Goal: Task Accomplishment & Management: Manage account settings

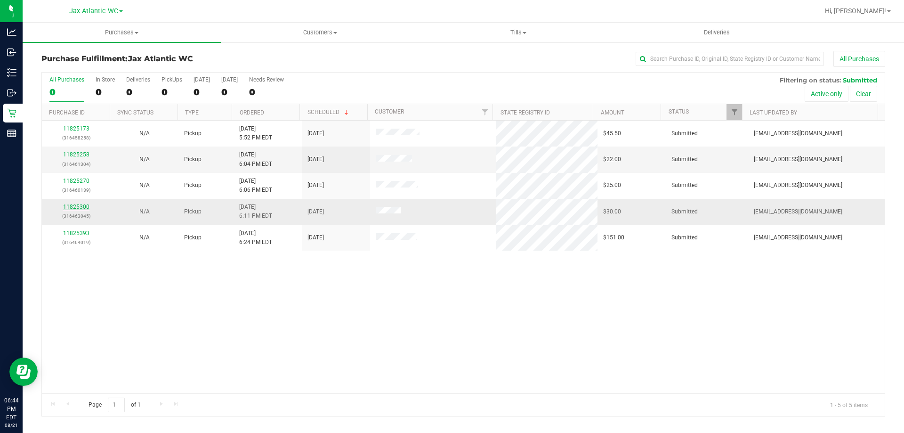
click at [82, 205] on link "11825300" at bounding box center [76, 206] width 26 height 7
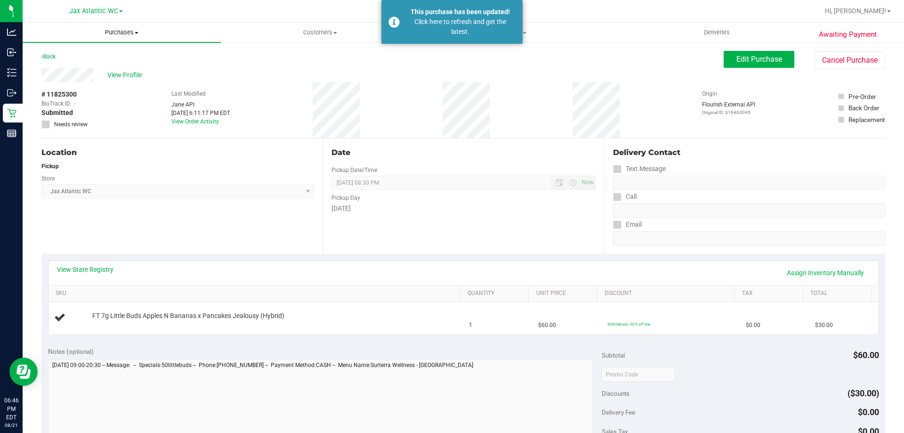
click at [121, 31] on span "Purchases" at bounding box center [122, 32] width 198 height 8
click at [60, 71] on span "Fulfillment" at bounding box center [52, 68] width 58 height 8
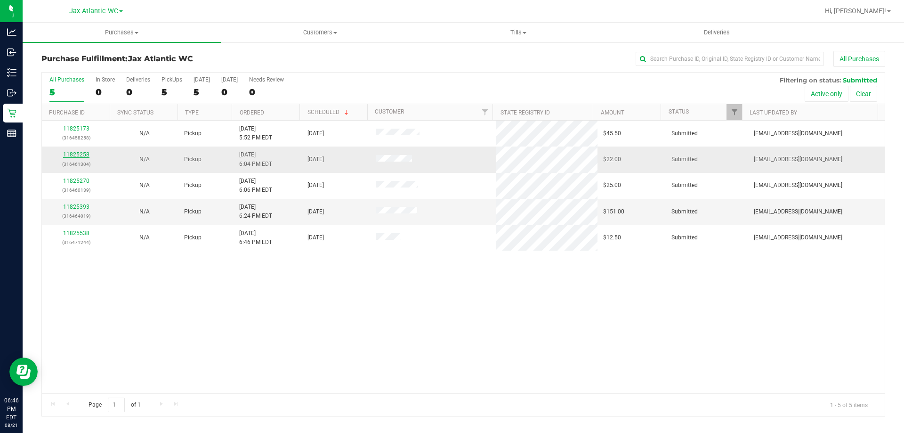
click at [85, 152] on link "11825258" at bounding box center [76, 154] width 26 height 7
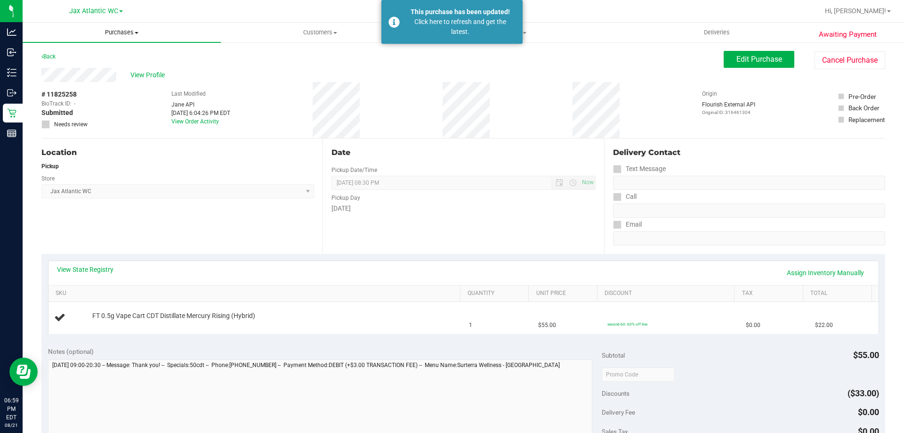
click at [122, 30] on span "Purchases" at bounding box center [122, 32] width 198 height 8
click at [85, 69] on li "Fulfillment" at bounding box center [122, 68] width 198 height 11
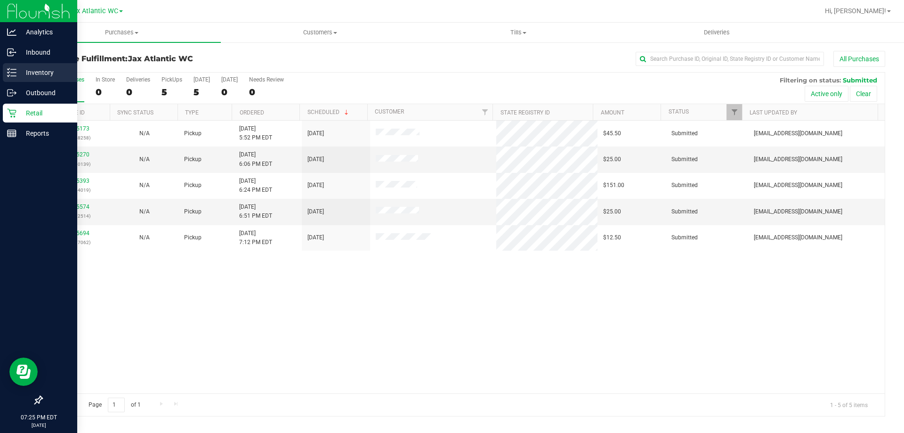
click at [12, 68] on icon at bounding box center [11, 72] width 9 height 9
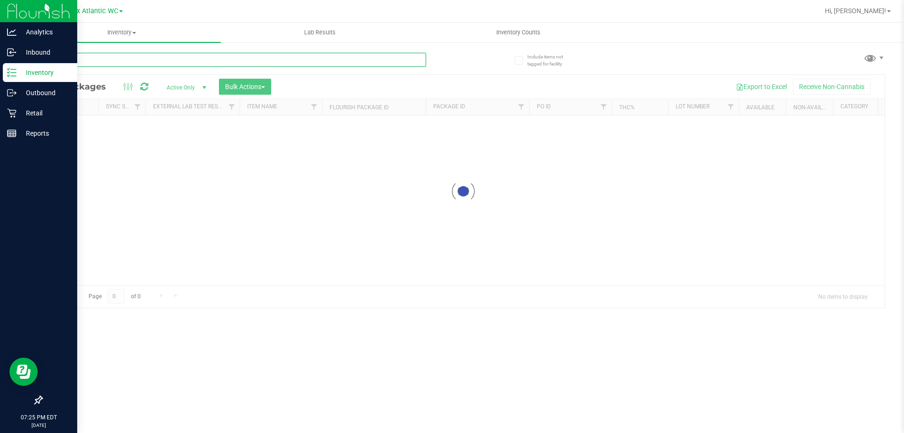
click at [124, 58] on div "Inventory All packages All inventory Waste log Create inventory Lab Results Inv…" at bounding box center [464, 228] width 882 height 410
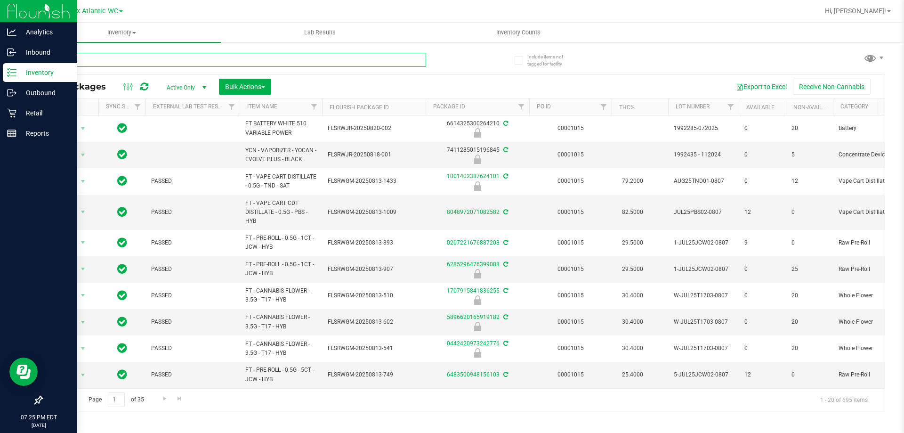
type input "lime"
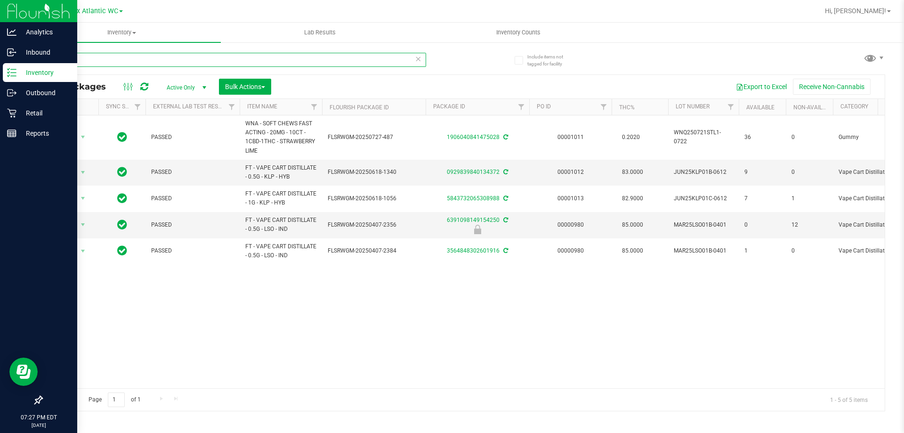
drag, startPoint x: 82, startPoint y: 57, endPoint x: 0, endPoint y: 65, distance: 82.3
click at [0, 65] on div "Analytics Inbound Inventory Outbound Retail Reports 07:27 PM EDT 08/21/2025 08/…" at bounding box center [452, 216] width 904 height 433
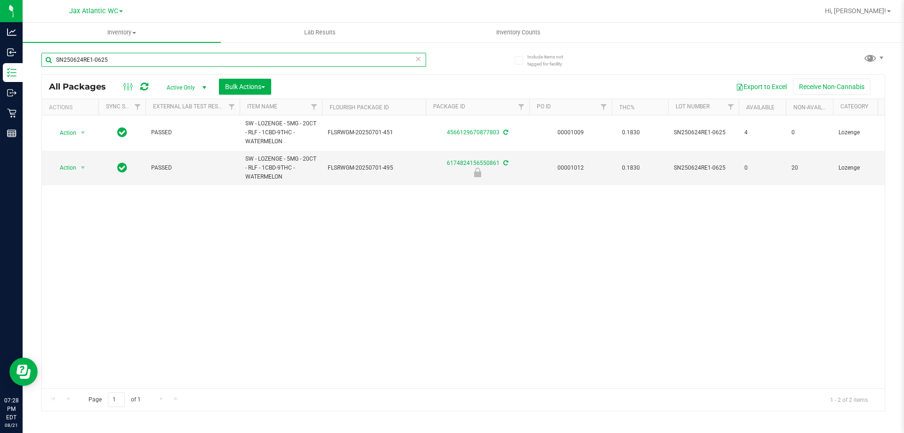
type input "SN250624RE1-0625"
click at [218, 268] on div "Action Action Adjust qty Create package Edit attributes Global inventory Locate…" at bounding box center [463, 251] width 843 height 273
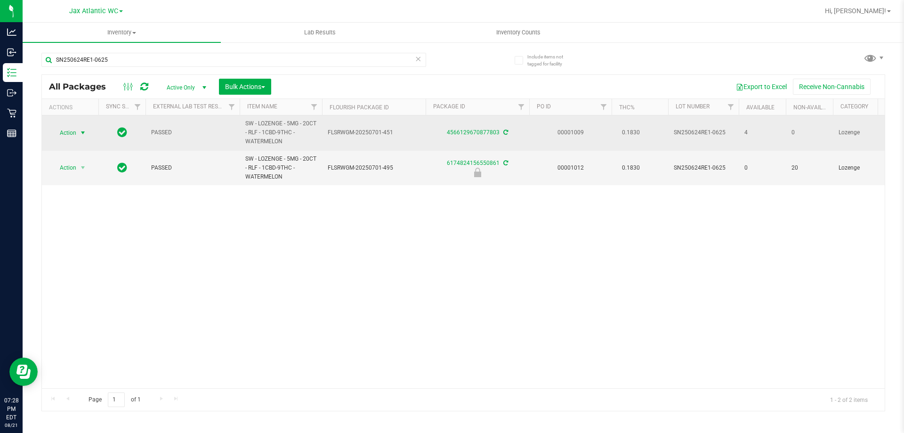
click at [86, 138] on span "select" at bounding box center [83, 132] width 12 height 13
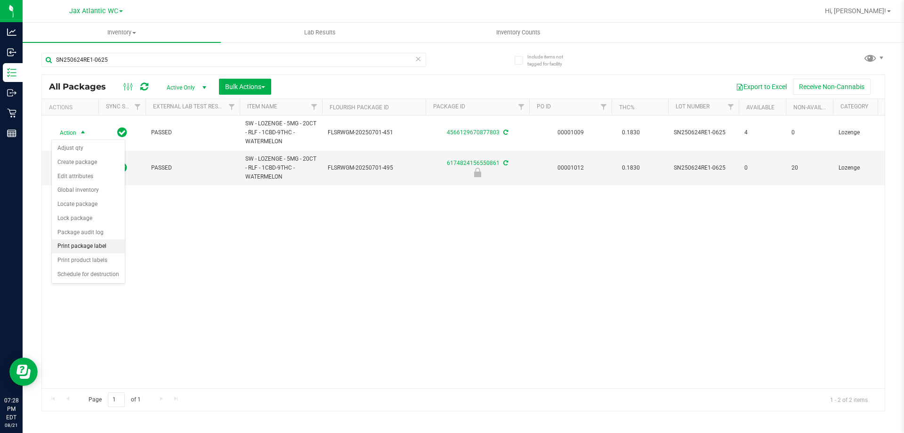
click at [97, 245] on li "Print package label" at bounding box center [88, 246] width 73 height 14
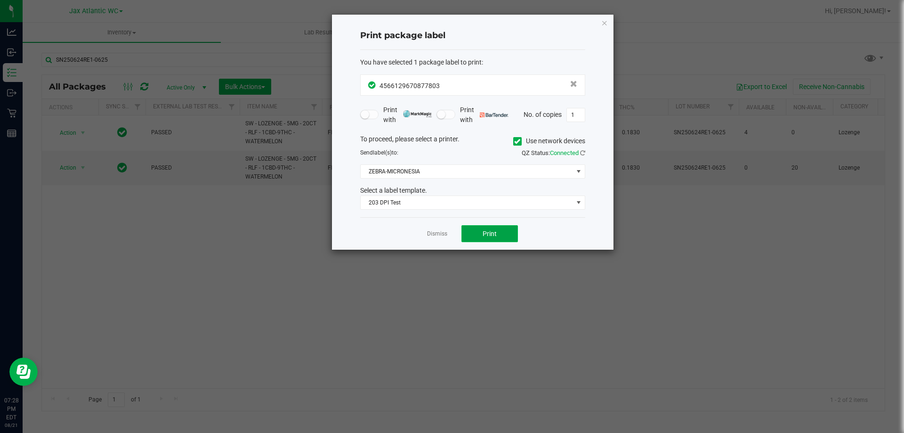
click at [471, 229] on button "Print" at bounding box center [490, 233] width 57 height 17
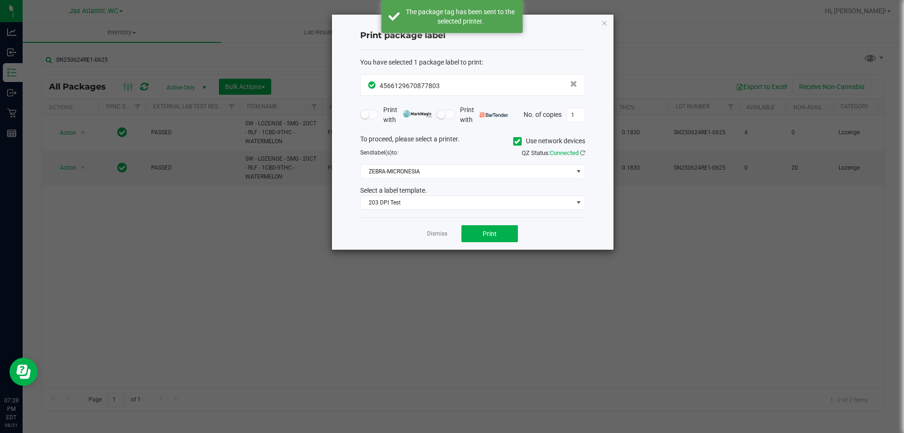
click at [603, 24] on icon "button" at bounding box center [604, 22] width 7 height 11
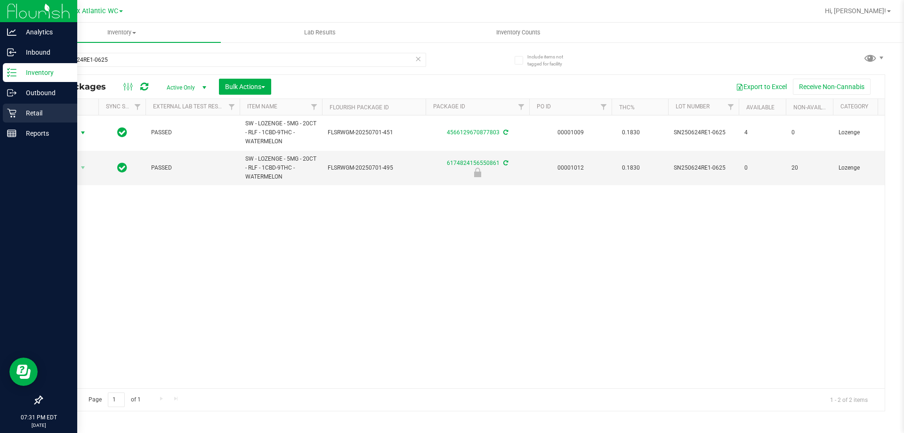
click at [17, 113] on p "Retail" at bounding box center [44, 112] width 57 height 11
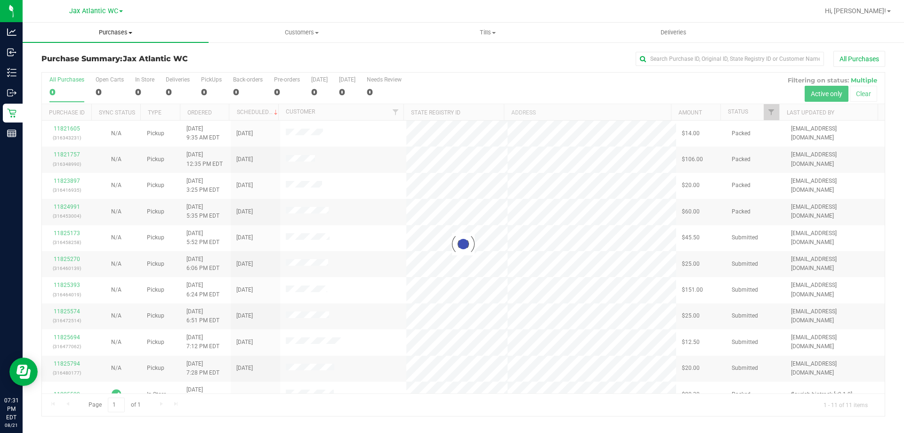
click at [109, 36] on span "Purchases" at bounding box center [116, 32] width 186 height 8
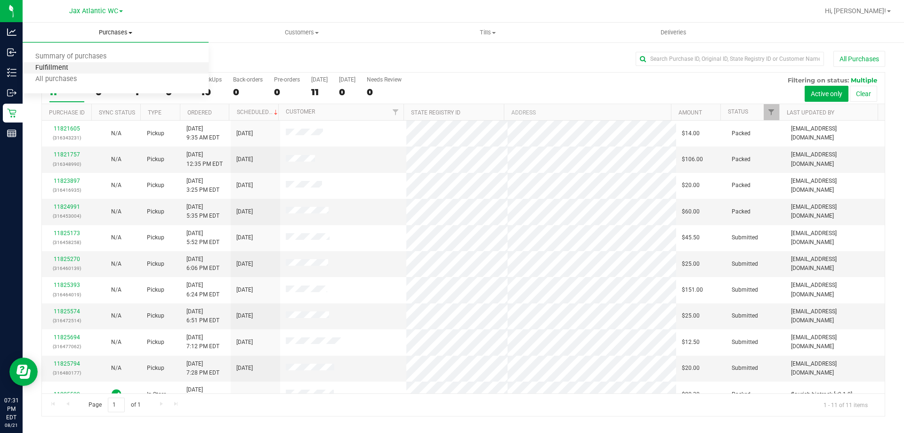
click at [79, 69] on span "Fulfillment" at bounding box center [52, 68] width 58 height 8
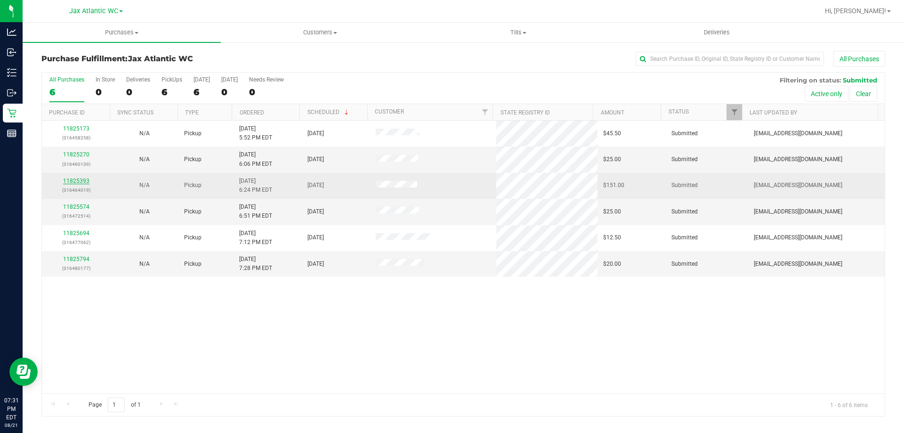
click at [73, 181] on link "11825393" at bounding box center [76, 181] width 26 height 7
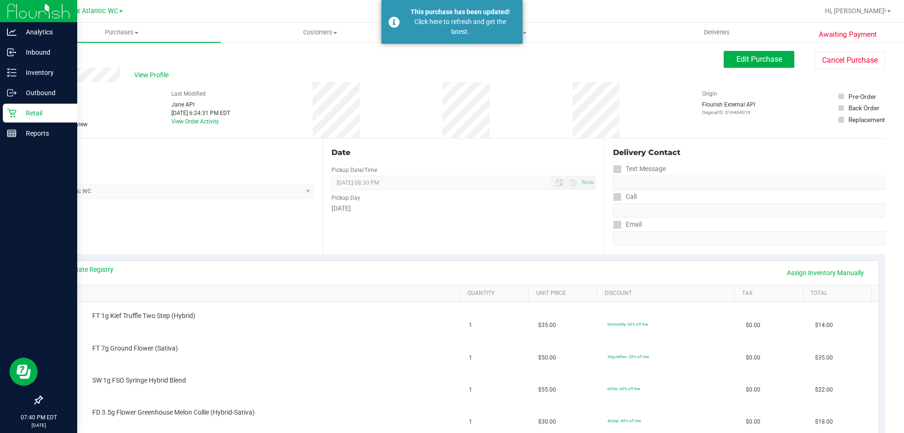
click at [21, 115] on p "Retail" at bounding box center [44, 112] width 57 height 11
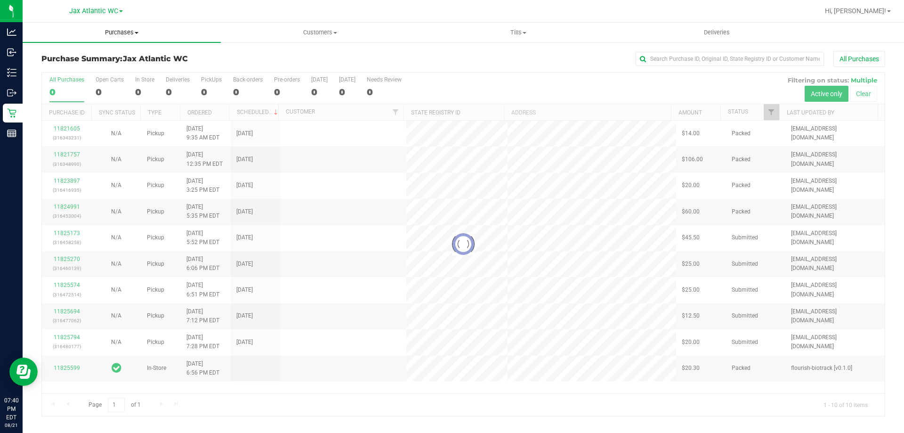
click at [123, 35] on span "Purchases" at bounding box center [122, 32] width 198 height 8
click at [88, 68] on li "Fulfillment" at bounding box center [122, 68] width 198 height 11
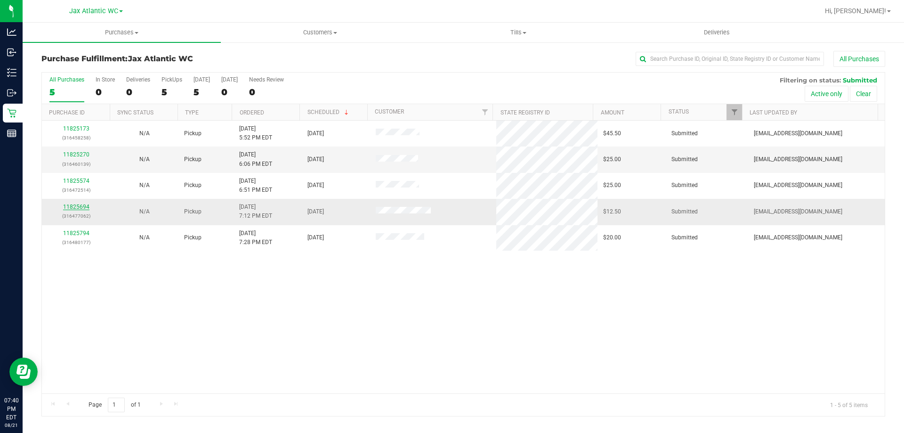
click at [73, 206] on link "11825694" at bounding box center [76, 206] width 26 height 7
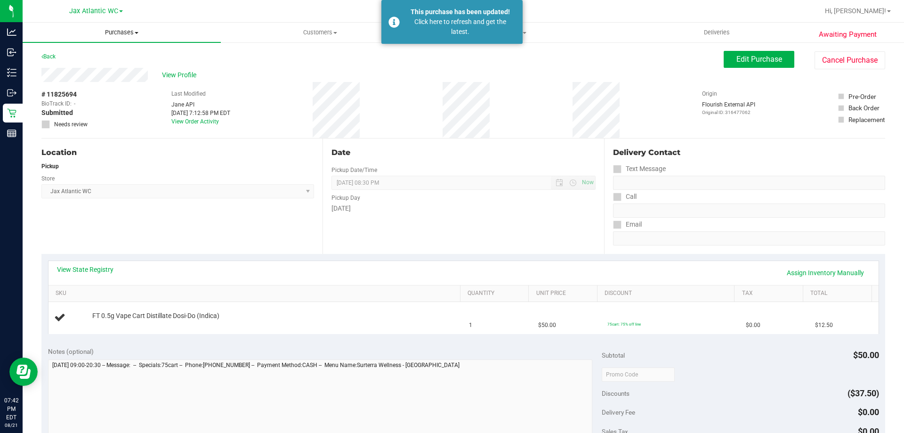
click at [114, 35] on span "Purchases" at bounding box center [122, 32] width 198 height 8
click at [72, 66] on span "Fulfillment" at bounding box center [52, 68] width 58 height 8
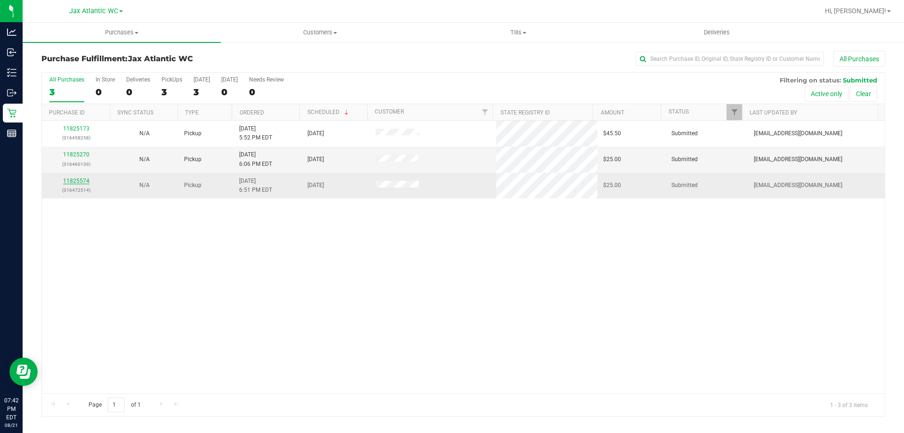
click at [79, 181] on link "11825574" at bounding box center [76, 181] width 26 height 7
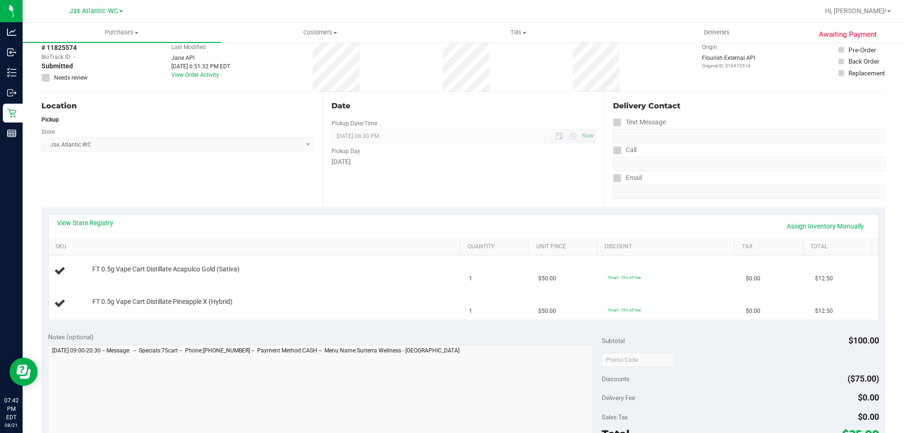
scroll to position [47, 0]
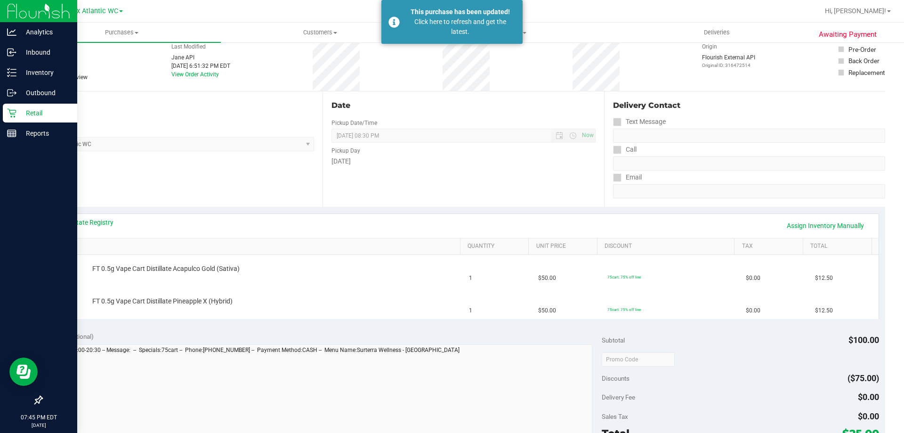
click at [17, 113] on p "Retail" at bounding box center [44, 112] width 57 height 11
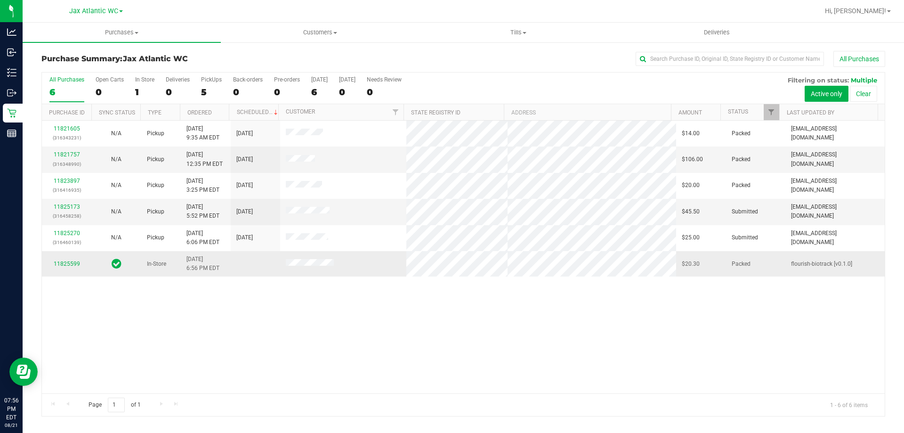
click at [61, 268] on div "11825599" at bounding box center [67, 263] width 38 height 9
click at [71, 266] on link "11825599" at bounding box center [67, 263] width 26 height 7
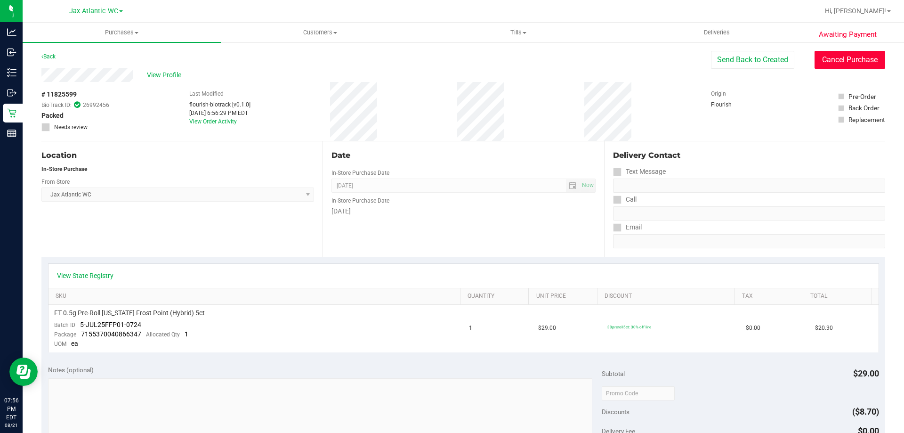
click at [840, 61] on button "Cancel Purchase" at bounding box center [850, 60] width 71 height 18
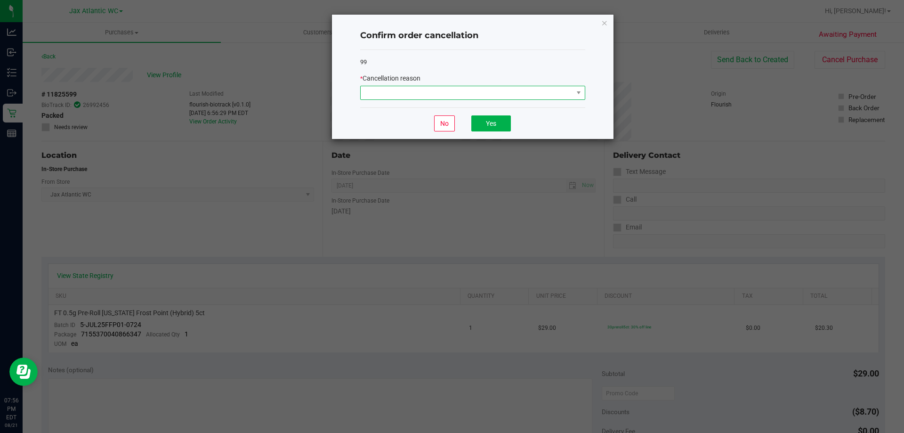
click at [534, 93] on span at bounding box center [467, 92] width 212 height 13
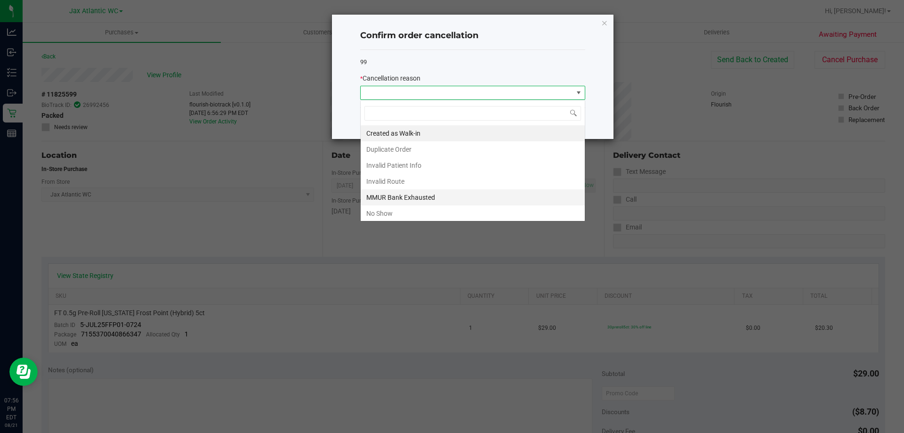
scroll to position [14, 225]
click at [394, 202] on li "MMUR Bank Exhausted" at bounding box center [473, 197] width 224 height 16
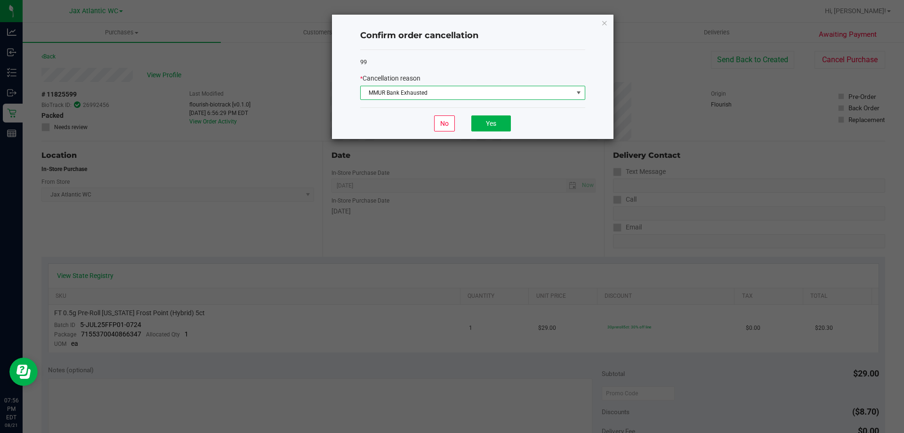
click at [451, 97] on span "MMUR Bank Exhausted" at bounding box center [467, 92] width 212 height 13
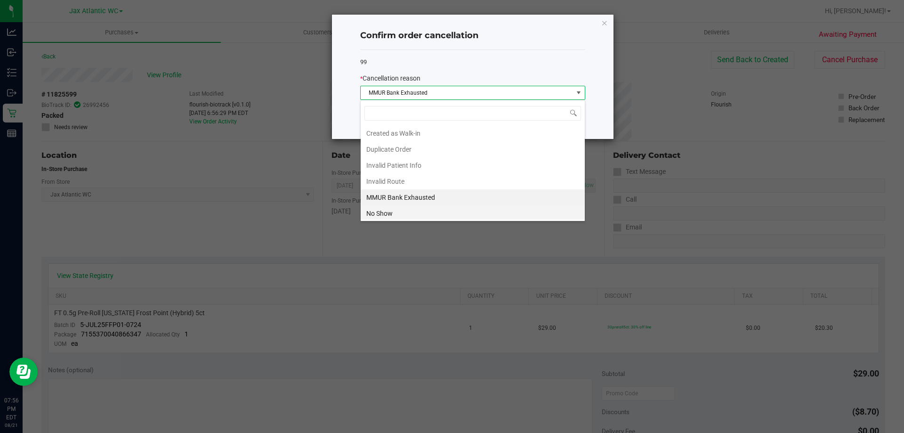
click at [396, 212] on li "No Show" at bounding box center [473, 213] width 224 height 16
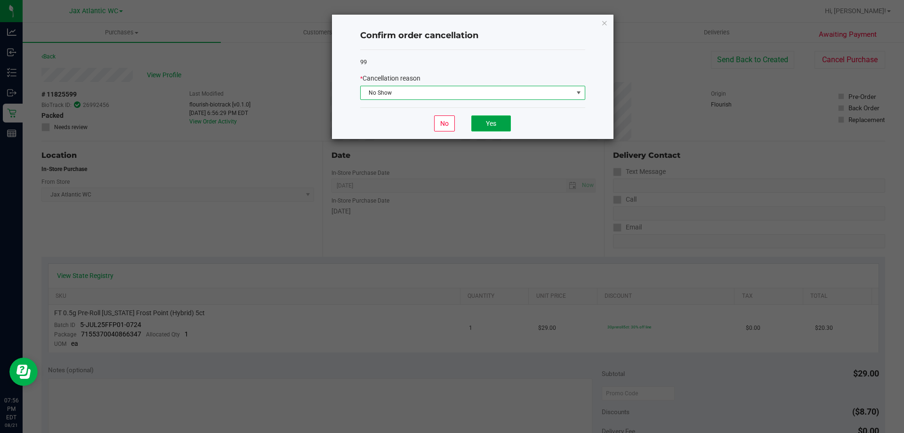
click at [478, 122] on button "Yes" at bounding box center [491, 123] width 40 height 16
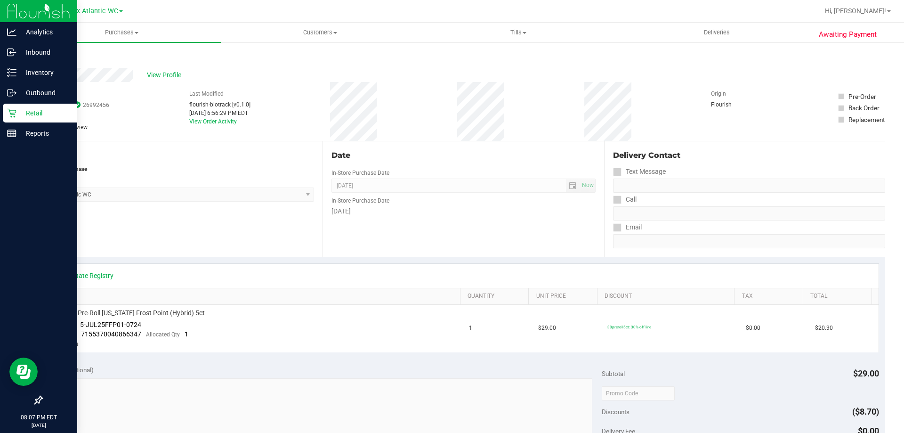
click at [16, 108] on icon at bounding box center [11, 112] width 9 height 9
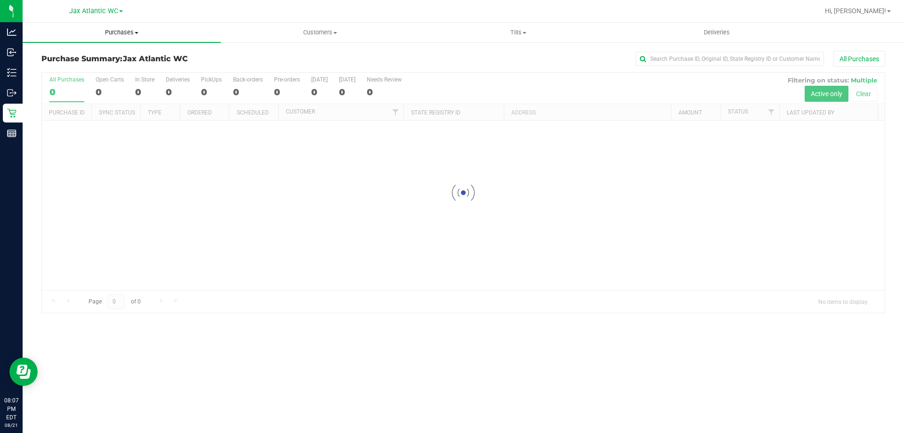
click at [128, 31] on span "Purchases" at bounding box center [122, 32] width 198 height 8
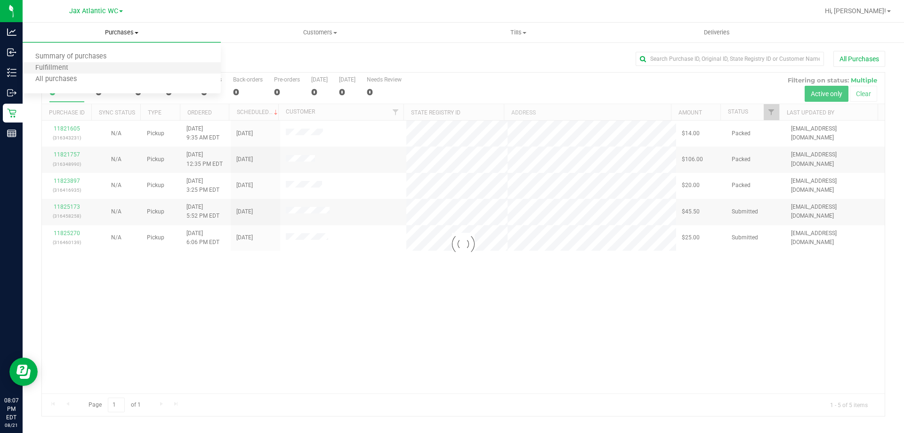
click at [82, 68] on li "Fulfillment" at bounding box center [122, 68] width 198 height 11
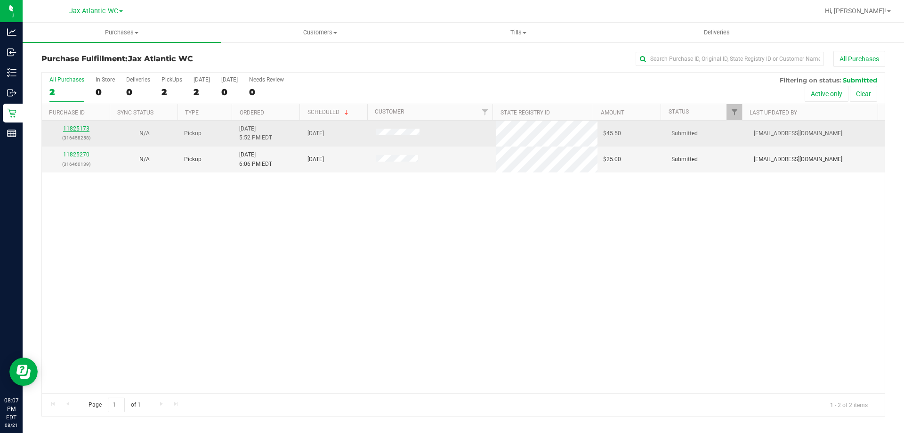
click at [80, 127] on link "11825173" at bounding box center [76, 128] width 26 height 7
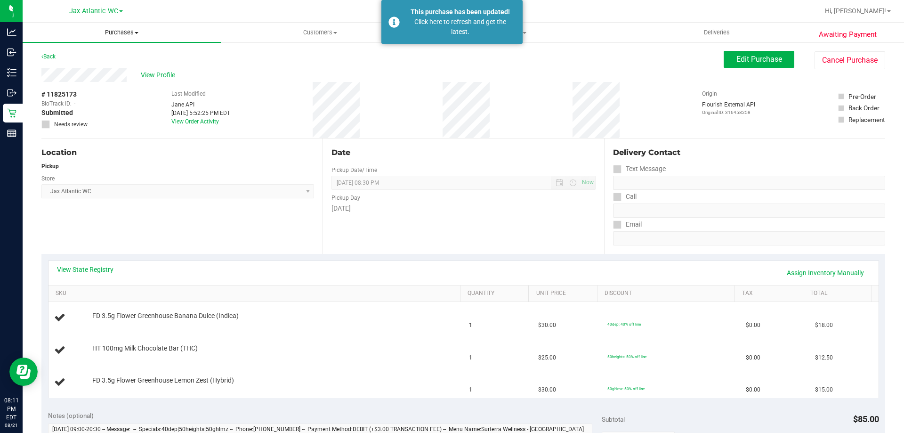
click at [122, 29] on span "Purchases" at bounding box center [122, 32] width 198 height 8
click at [64, 65] on span "Fulfillment" at bounding box center [52, 68] width 58 height 8
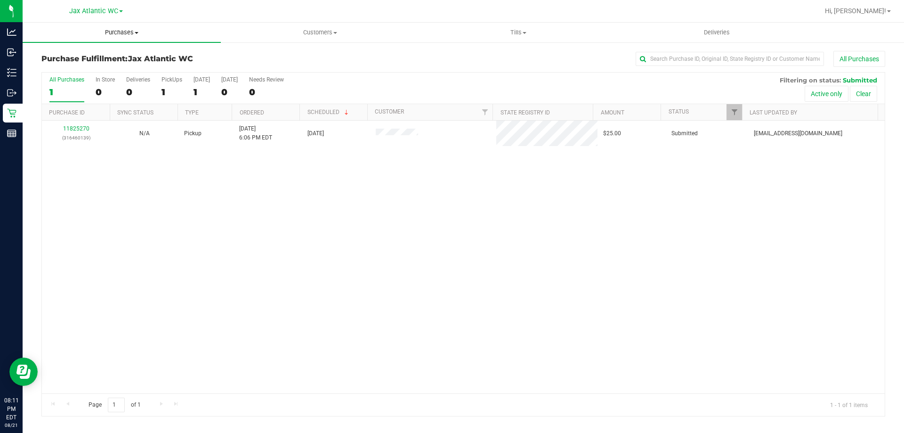
click at [115, 37] on uib-tab-heading "Purchases Summary of purchases Fulfillment All purchases" at bounding box center [122, 33] width 198 height 20
click at [84, 57] on span "Summary of purchases" at bounding box center [71, 57] width 97 height 8
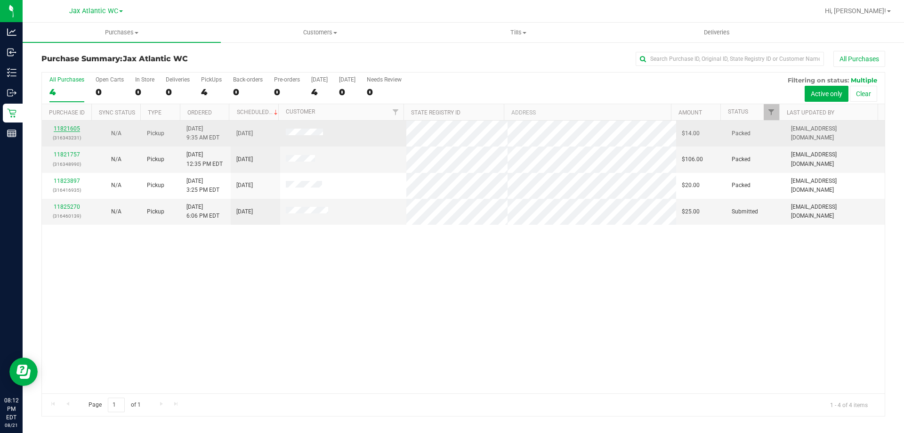
click at [73, 129] on link "11821605" at bounding box center [67, 128] width 26 height 7
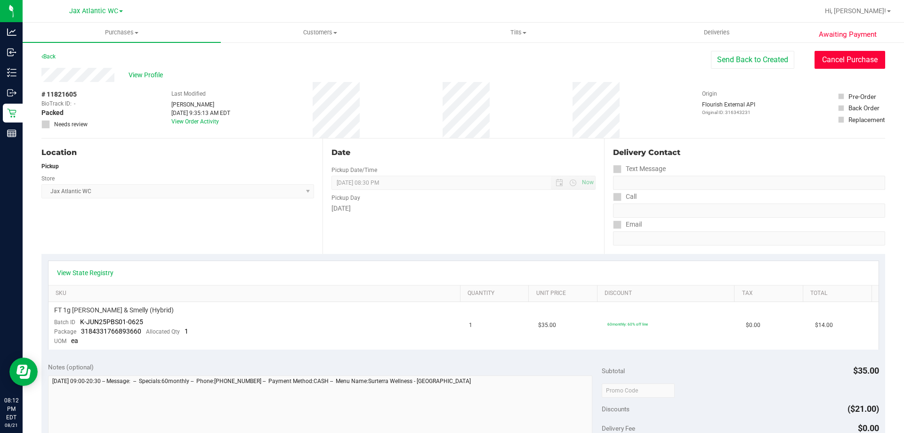
click at [817, 62] on button "Cancel Purchase" at bounding box center [850, 60] width 71 height 18
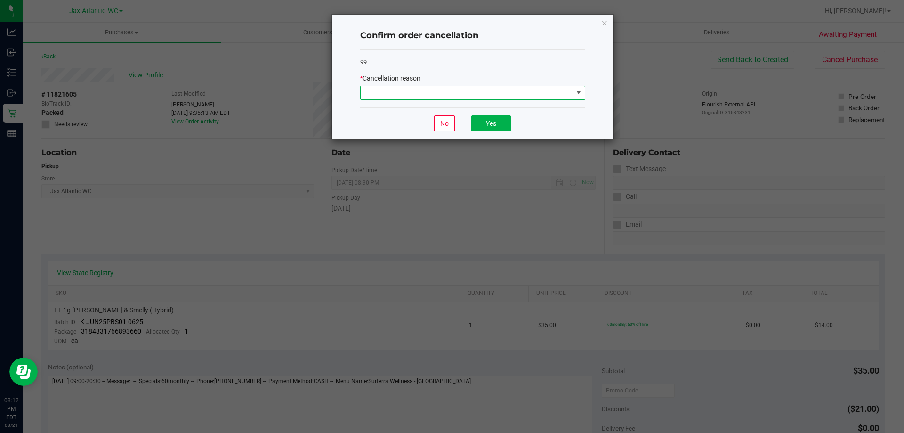
click at [501, 97] on span at bounding box center [467, 92] width 212 height 13
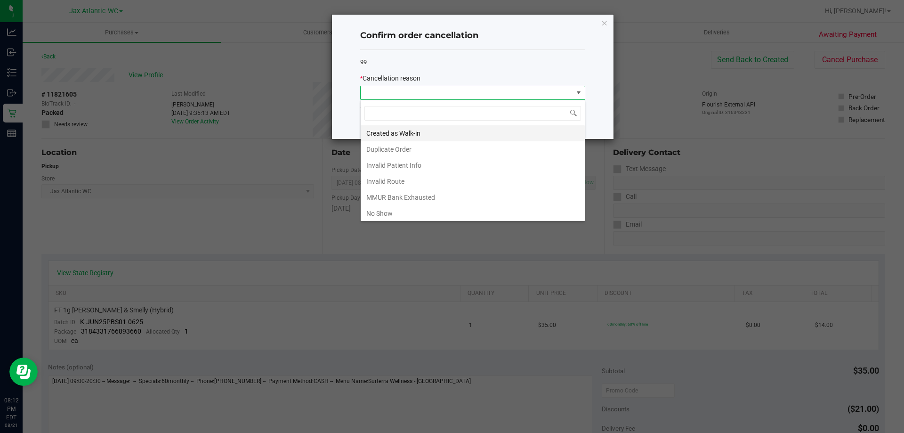
scroll to position [14, 225]
click at [388, 213] on li "No Show" at bounding box center [473, 213] width 224 height 16
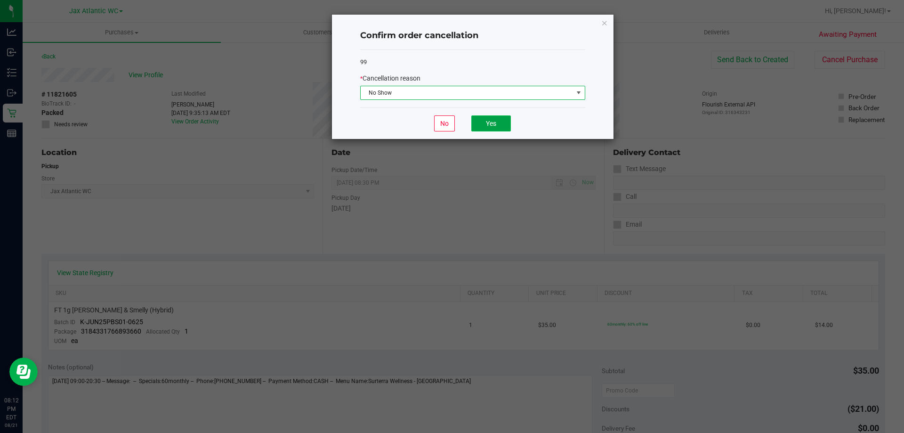
click at [487, 125] on button "Yes" at bounding box center [491, 123] width 40 height 16
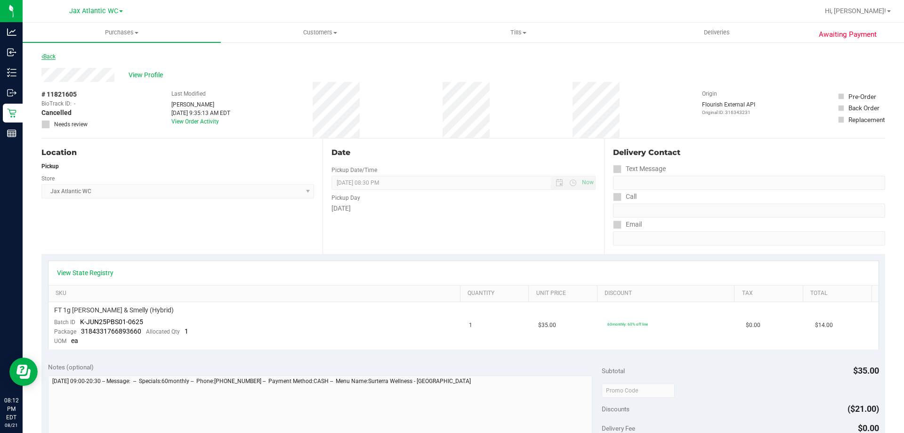
click at [50, 57] on link "Back" at bounding box center [48, 56] width 14 height 7
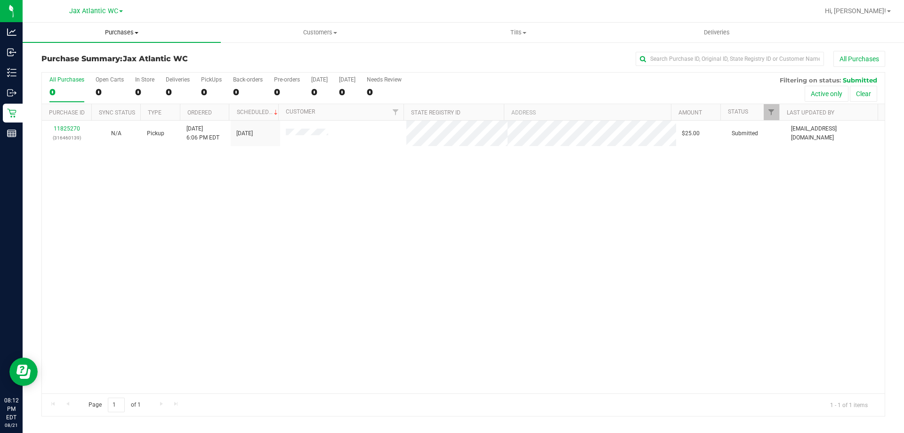
click at [122, 31] on span "Purchases" at bounding box center [122, 32] width 198 height 8
click at [81, 57] on span "Summary of purchases" at bounding box center [71, 57] width 97 height 8
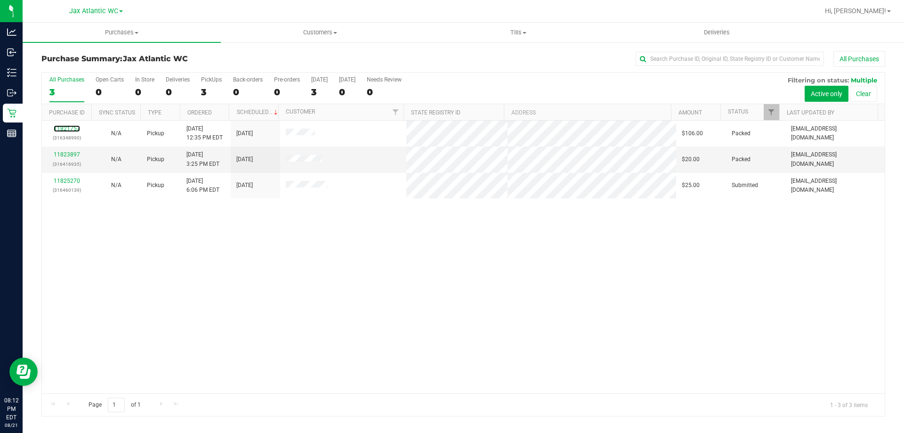
click at [65, 131] on link "11821757" at bounding box center [67, 128] width 26 height 7
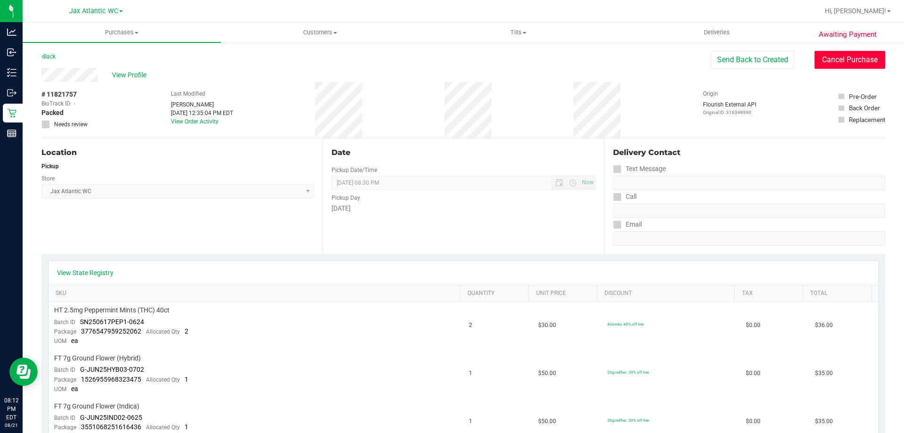
click at [843, 60] on button "Cancel Purchase" at bounding box center [850, 60] width 71 height 18
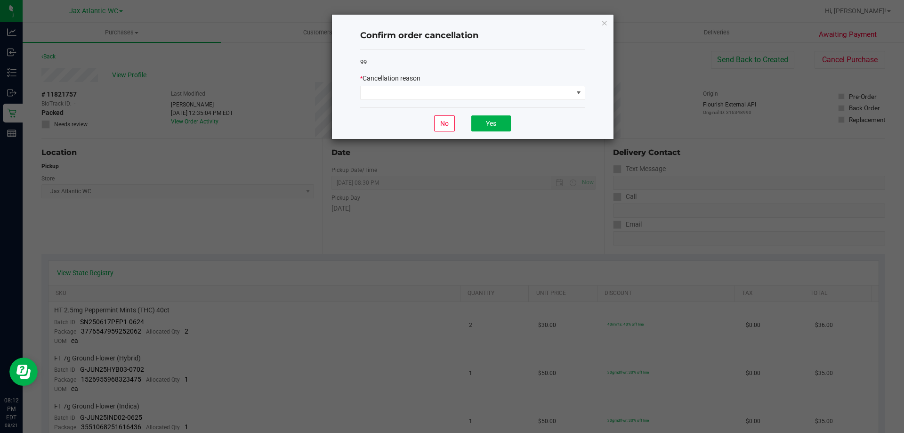
click at [545, 101] on div "99 * Cancellation reason" at bounding box center [472, 79] width 225 height 58
click at [541, 92] on span at bounding box center [467, 92] width 212 height 13
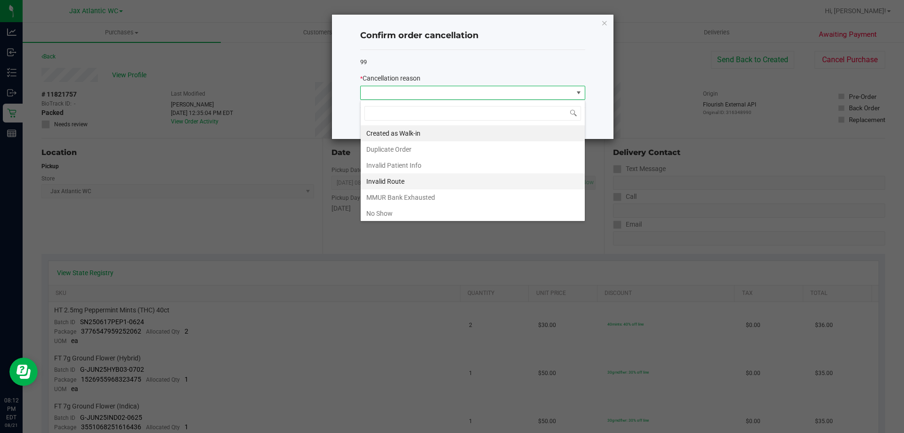
scroll to position [14, 225]
click at [395, 211] on li "No Show" at bounding box center [473, 213] width 224 height 16
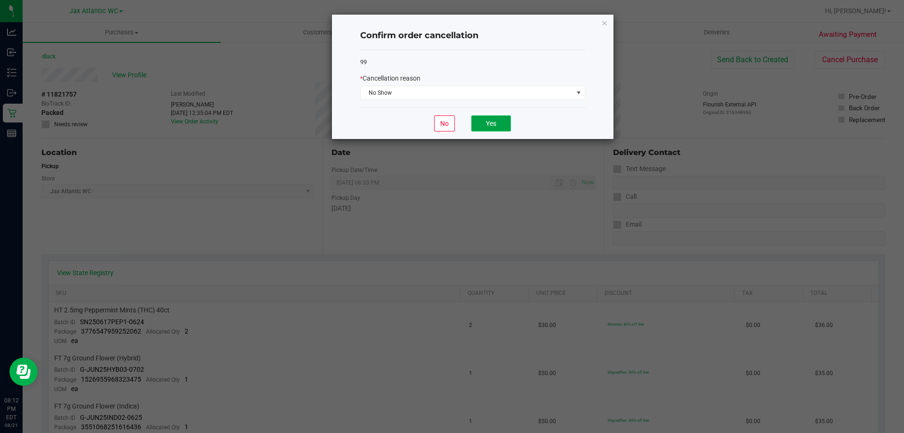
click at [486, 125] on button "Yes" at bounding box center [491, 123] width 40 height 16
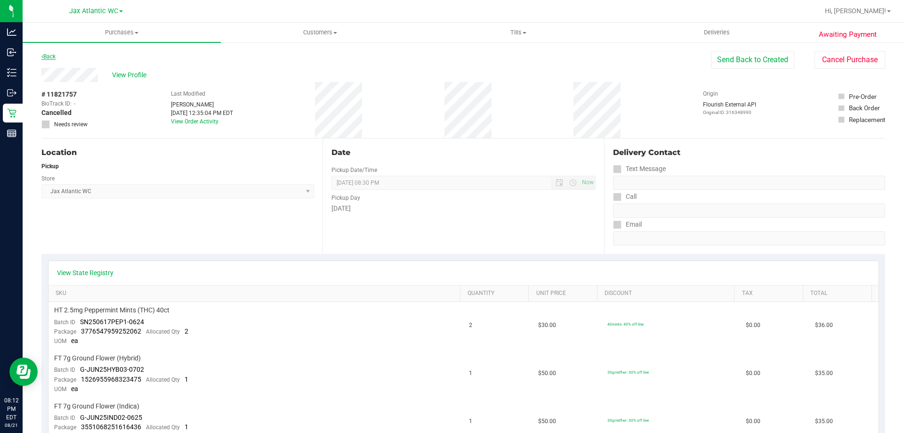
click at [47, 58] on link "Back" at bounding box center [48, 56] width 14 height 7
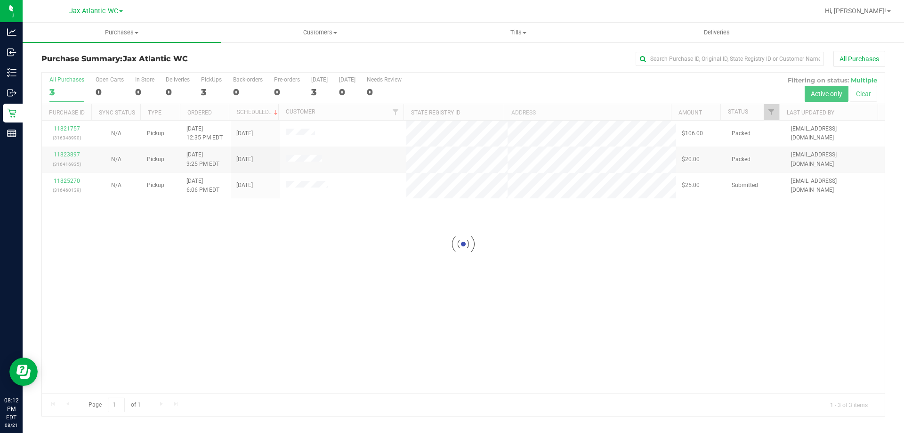
click at [57, 155] on div at bounding box center [463, 244] width 843 height 343
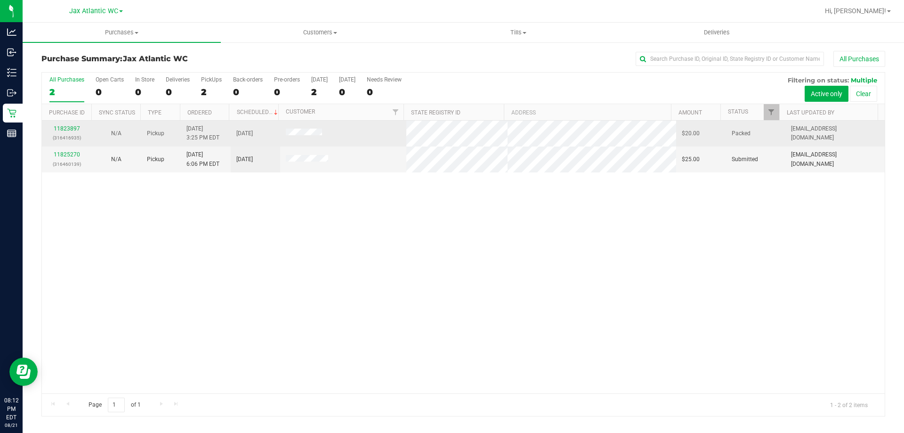
click at [60, 124] on td "11823897 (316416935)" at bounding box center [66, 134] width 49 height 26
click at [63, 126] on link "11823897" at bounding box center [67, 128] width 26 height 7
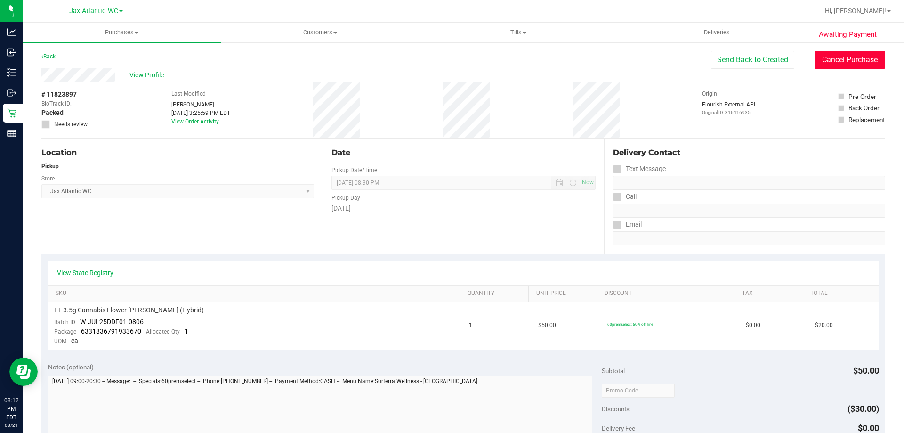
click at [843, 57] on button "Cancel Purchase" at bounding box center [850, 60] width 71 height 18
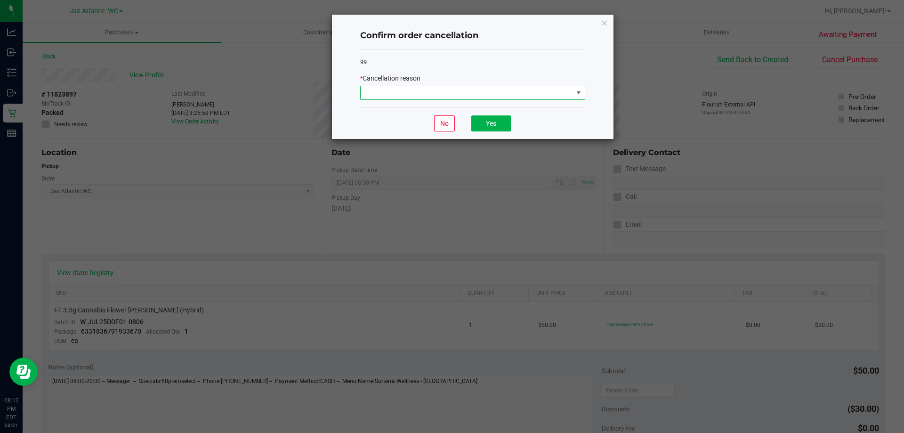
click at [458, 90] on span at bounding box center [467, 92] width 212 height 13
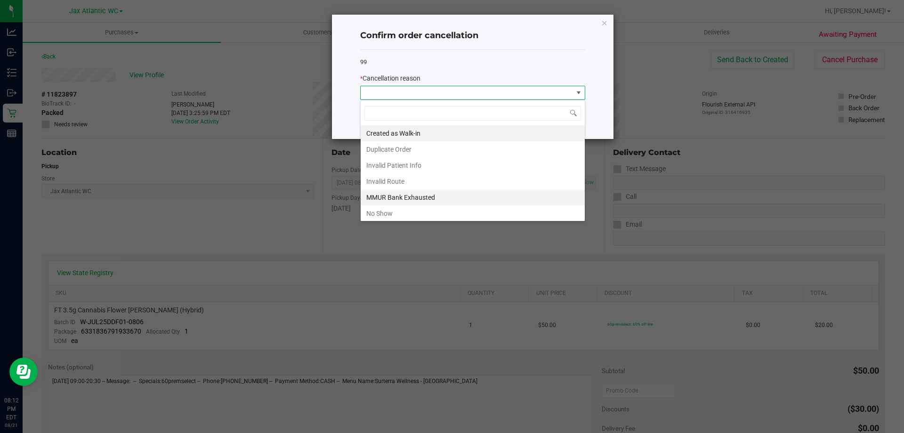
scroll to position [14, 225]
click at [393, 215] on li "No Show" at bounding box center [473, 213] width 224 height 16
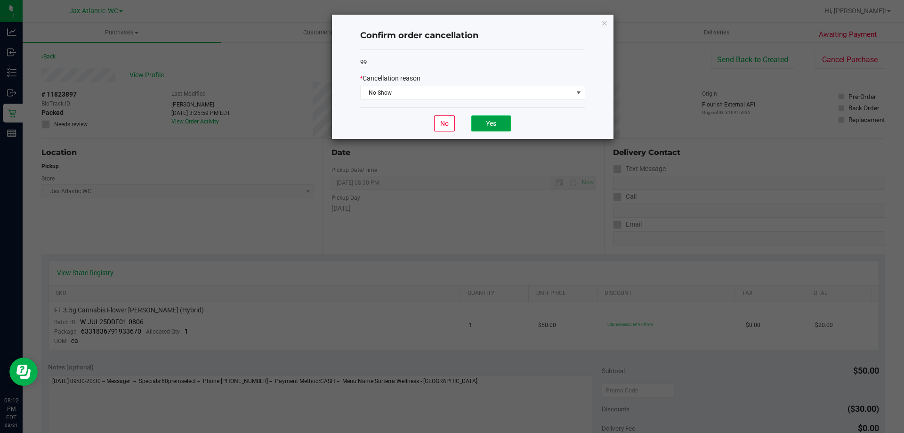
click at [495, 124] on button "Yes" at bounding box center [491, 123] width 40 height 16
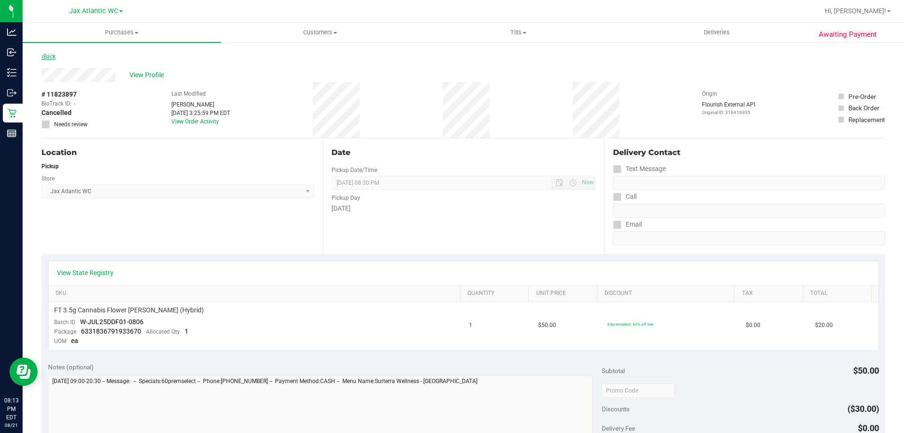
click at [52, 58] on link "Back" at bounding box center [48, 56] width 14 height 7
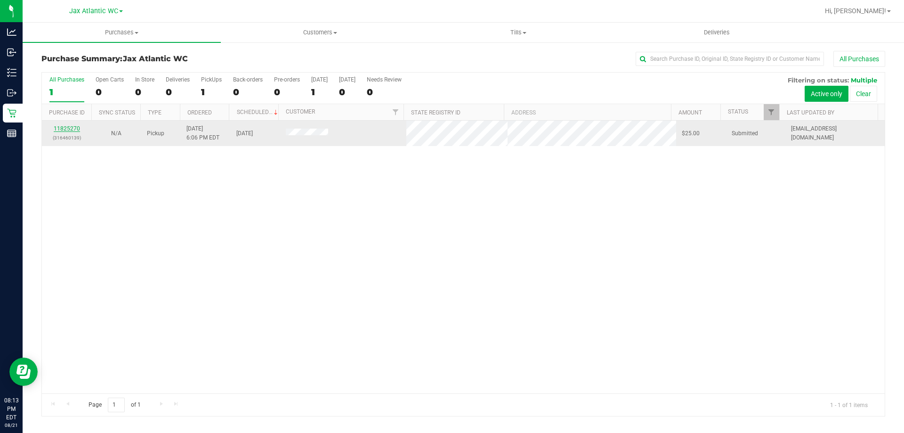
click at [70, 129] on link "11825270" at bounding box center [67, 128] width 26 height 7
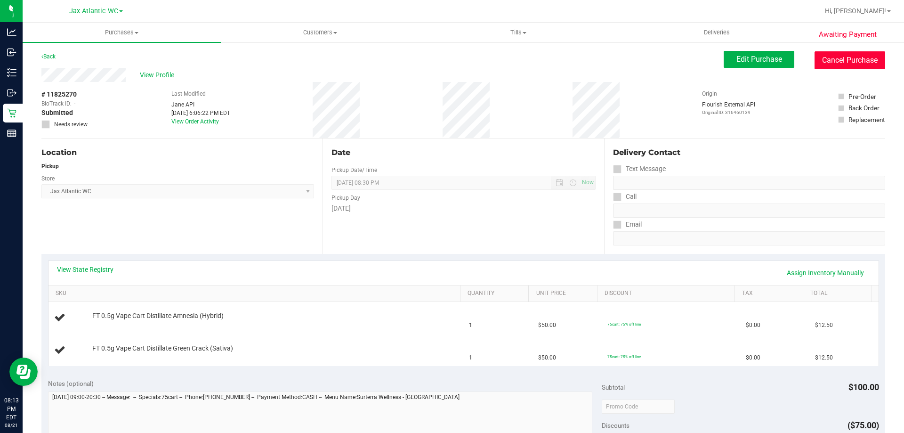
click at [842, 51] on button "Cancel Purchase" at bounding box center [850, 60] width 71 height 18
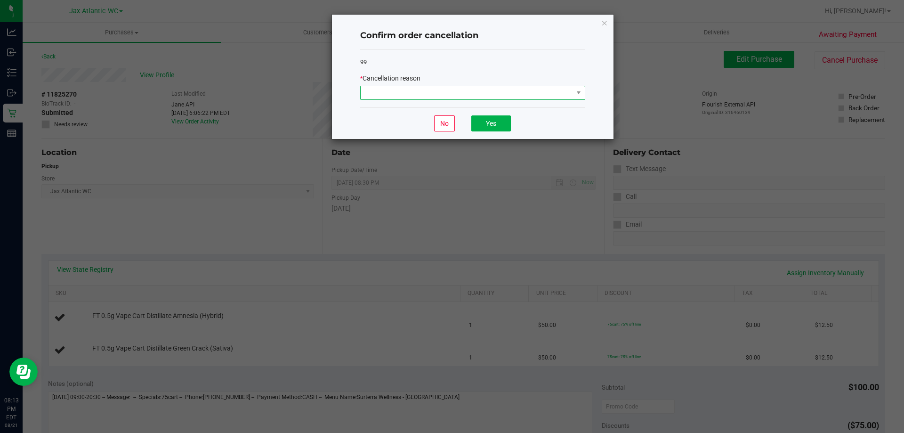
click at [496, 86] on span at bounding box center [467, 92] width 212 height 13
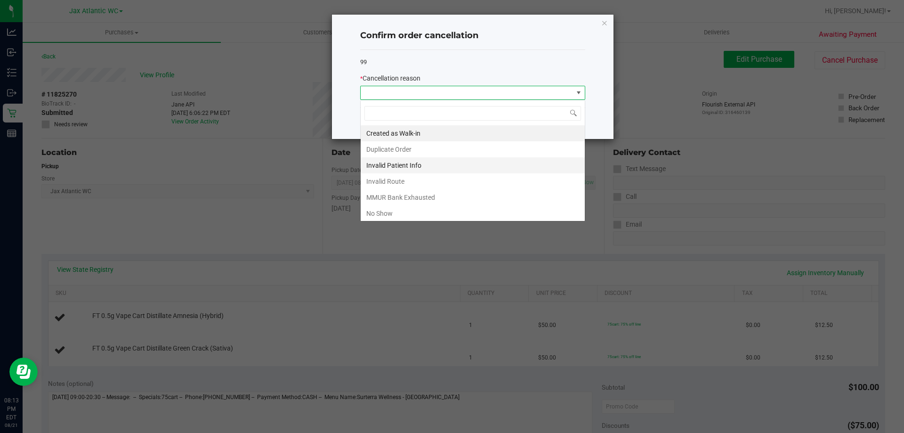
scroll to position [14, 225]
click at [389, 212] on li "No Show" at bounding box center [473, 213] width 224 height 16
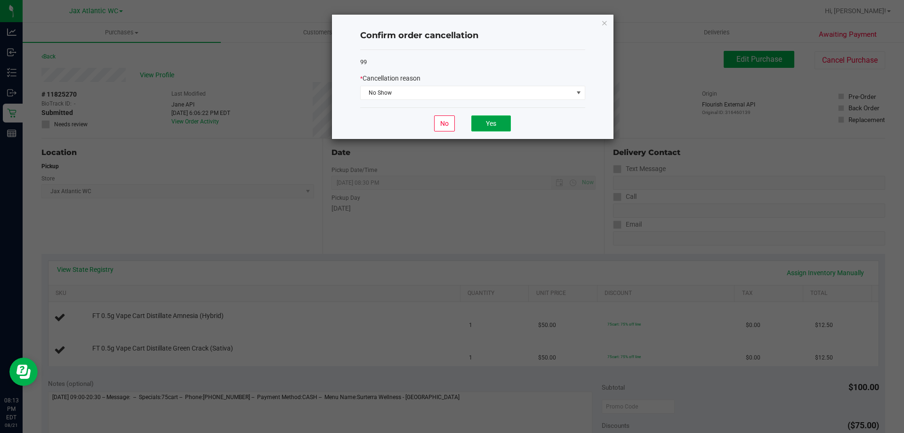
click at [488, 122] on button "Yes" at bounding box center [491, 123] width 40 height 16
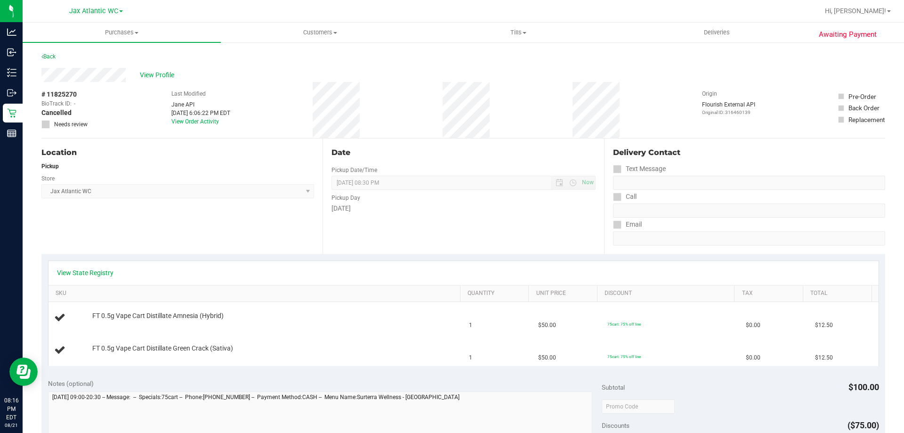
click at [866, 3] on div "Hi, [PERSON_NAME]!" at bounding box center [857, 11] width 73 height 16
click at [861, 11] on span "Hi, [PERSON_NAME]!" at bounding box center [855, 11] width 61 height 8
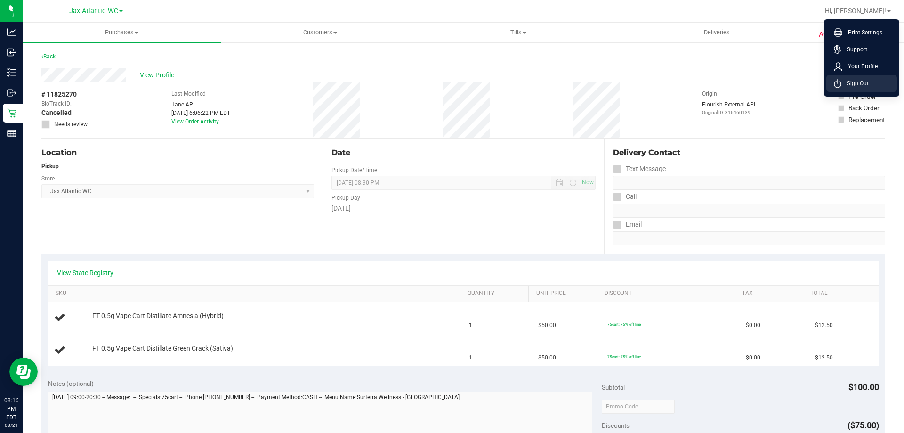
click at [862, 83] on span "Sign Out" at bounding box center [855, 83] width 27 height 9
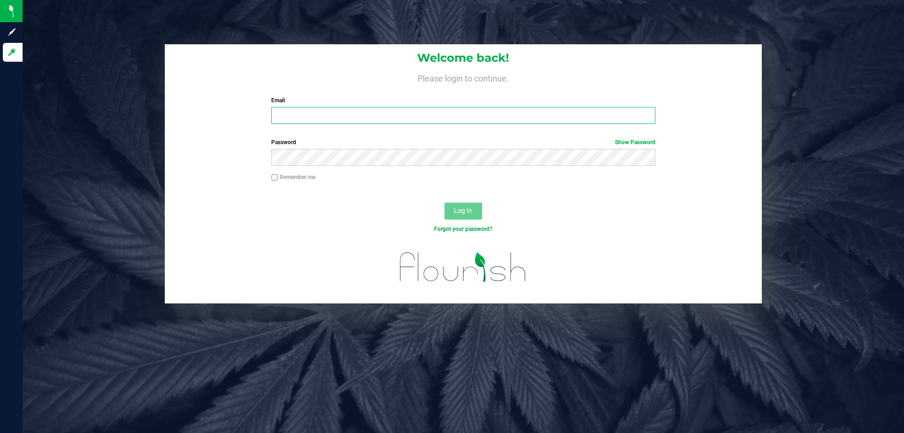
click at [319, 121] on input "Email" at bounding box center [463, 115] width 384 height 17
type input "[EMAIL_ADDRESS][DOMAIN_NAME]"
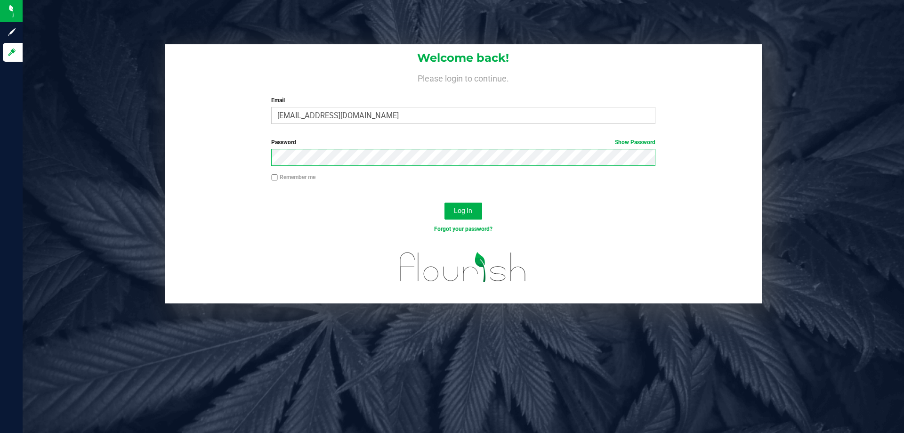
click at [445, 203] on button "Log In" at bounding box center [464, 211] width 38 height 17
